Goal: Navigation & Orientation: Find specific page/section

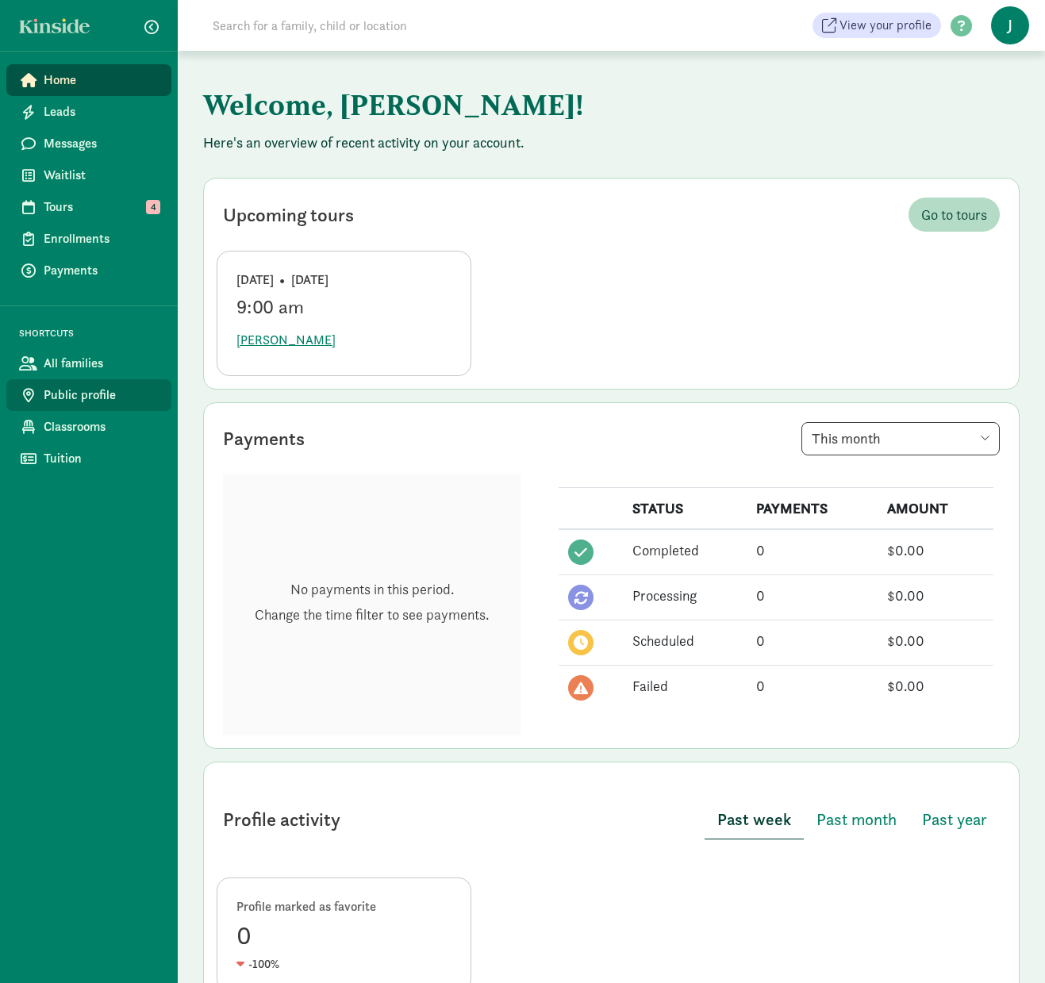
click at [96, 384] on link "Public profile" at bounding box center [88, 395] width 165 height 32
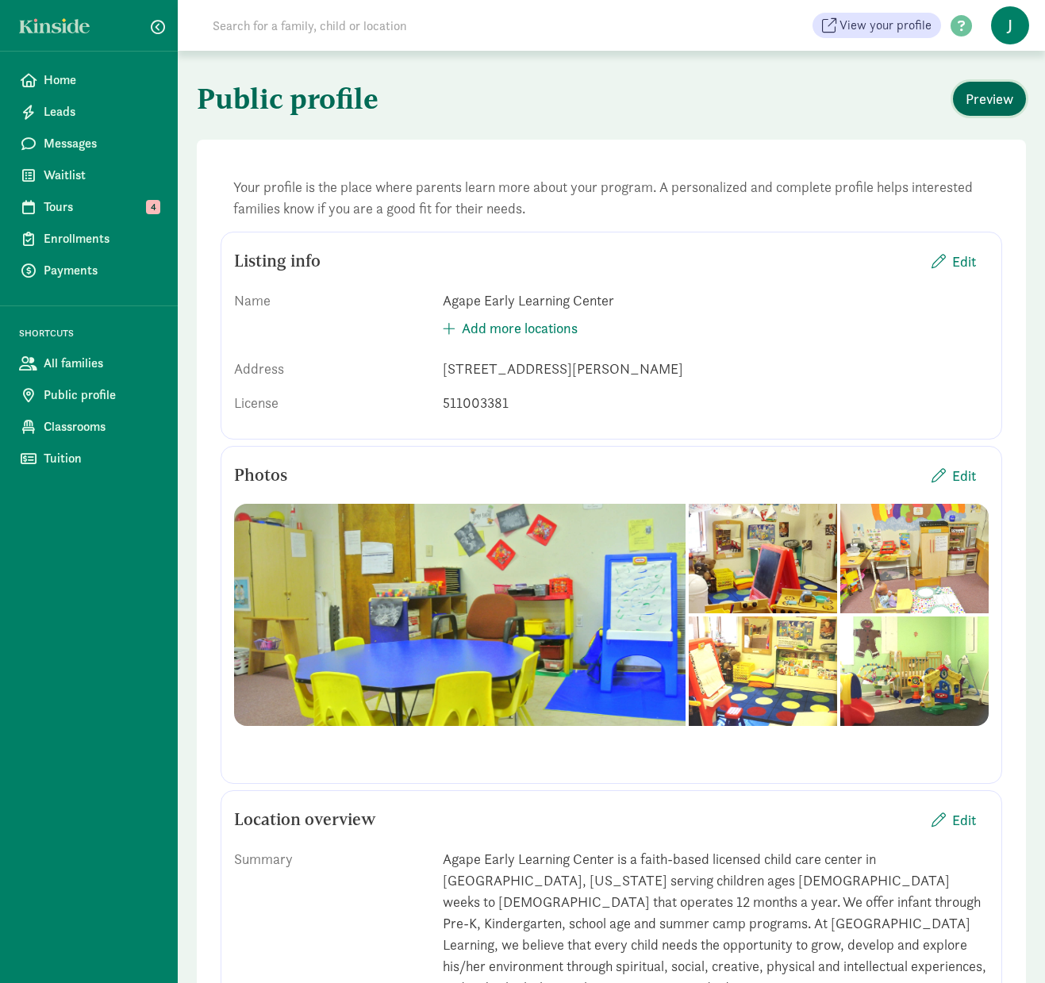
click at [1003, 96] on span "Preview" at bounding box center [990, 98] width 48 height 21
